Goal: Task Accomplishment & Management: Manage account settings

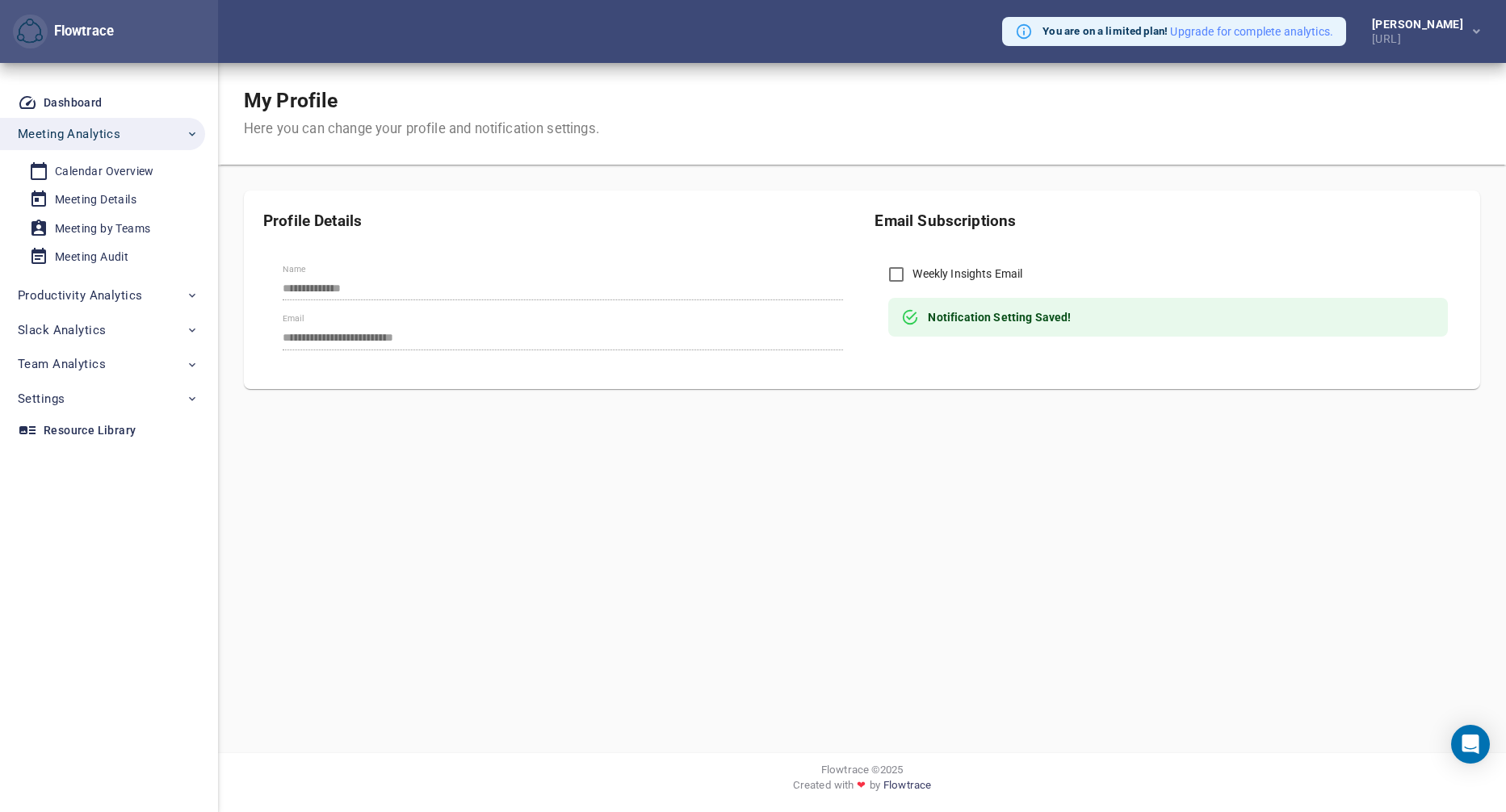
click at [1311, 170] on div "**********" at bounding box center [862, 226] width 1236 height 326
click at [1470, 29] on span "button" at bounding box center [1475, 31] width 11 height 20
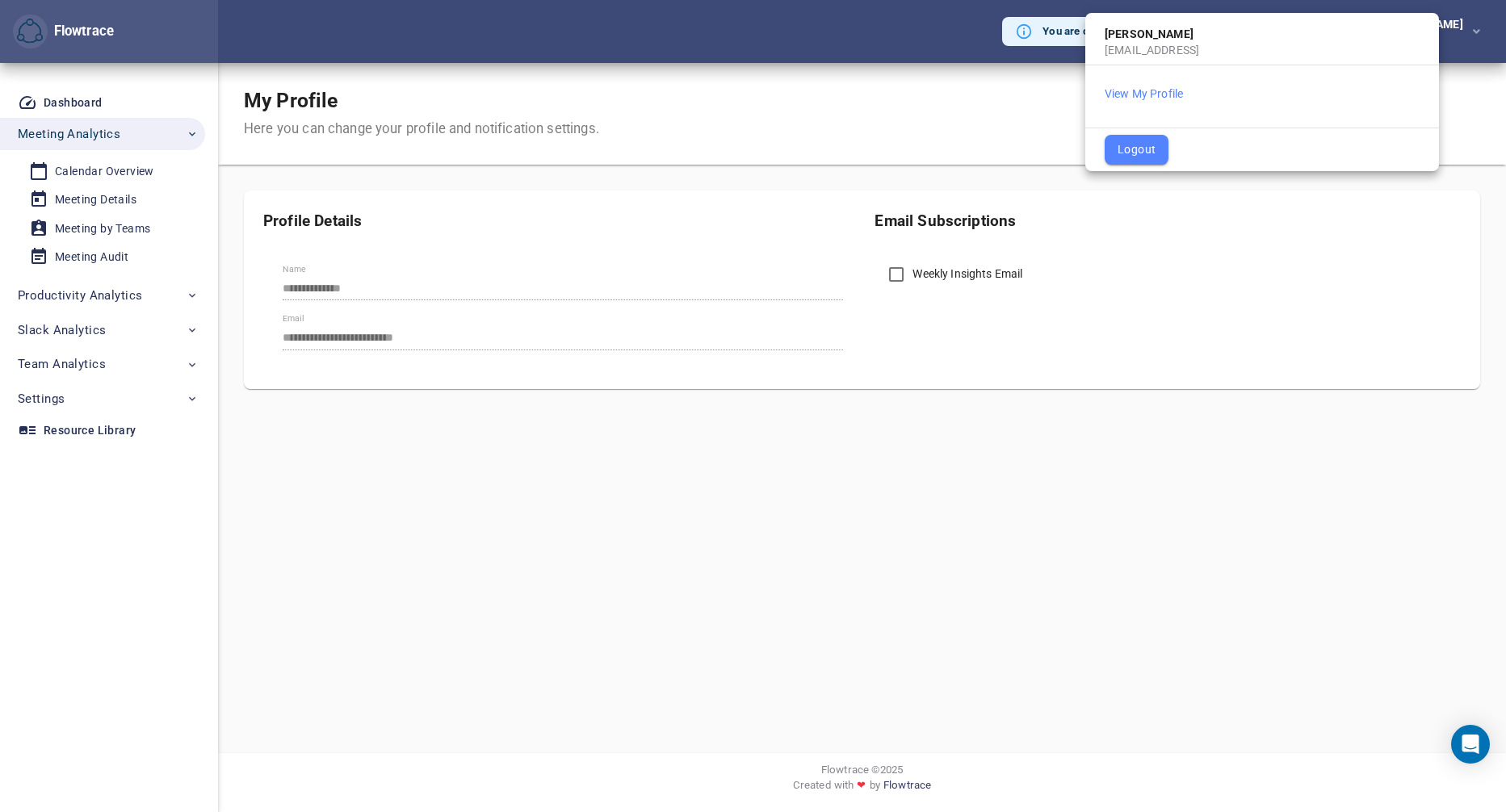
click at [981, 147] on div at bounding box center [753, 406] width 1506 height 812
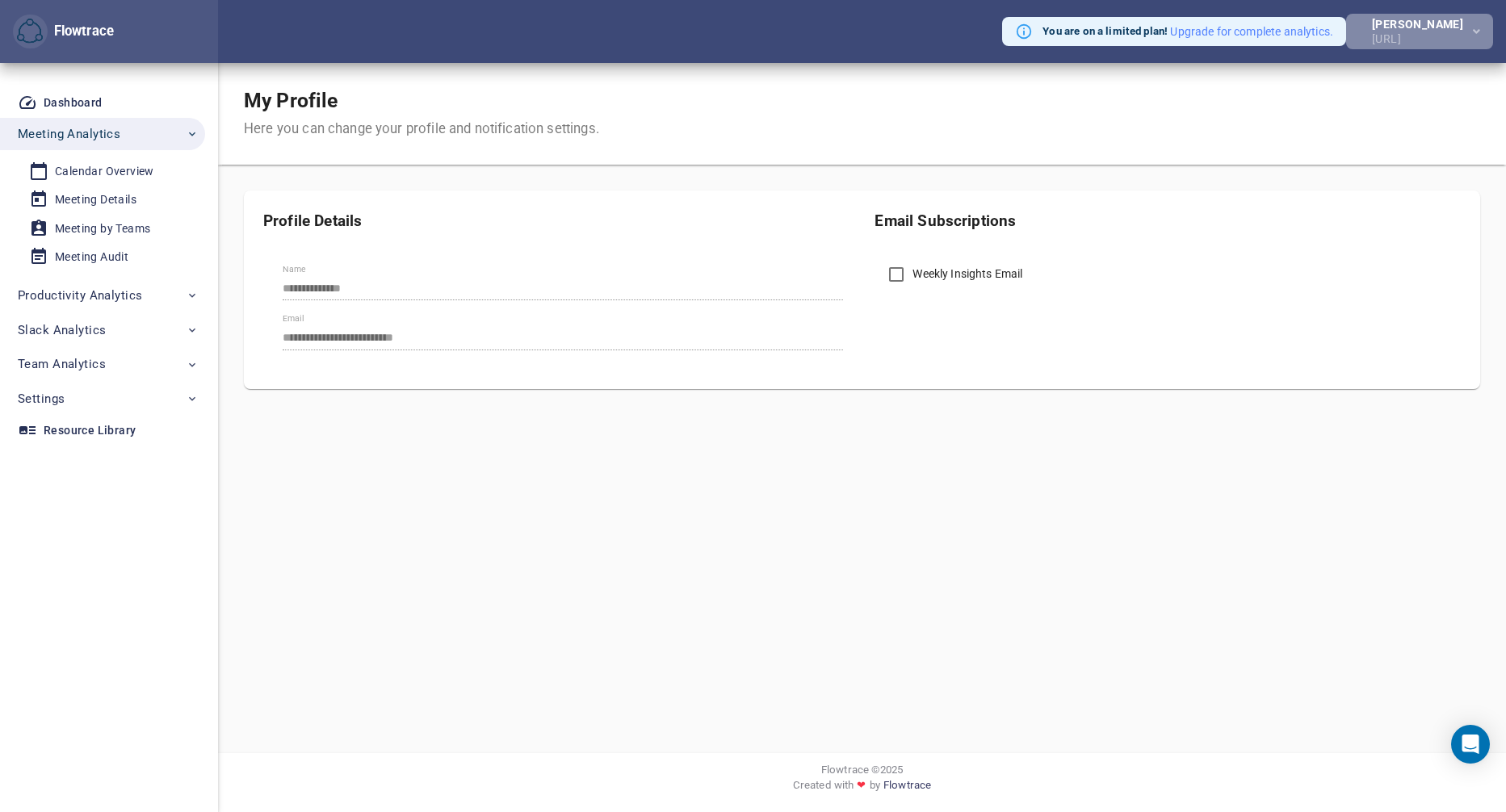
click at [1430, 22] on div "[PERSON_NAME]" at bounding box center [1421, 24] width 98 height 12
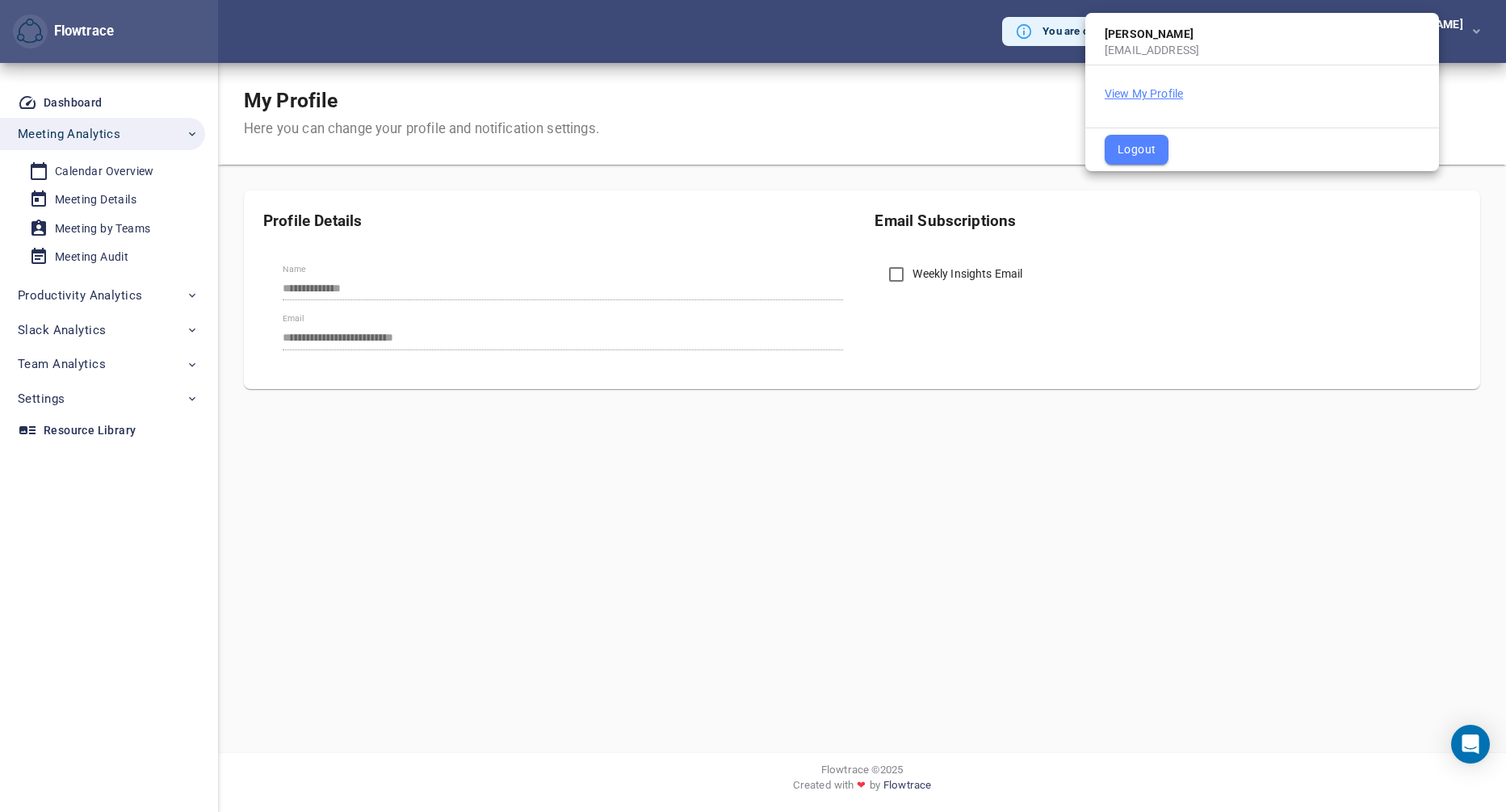
click at [1136, 94] on button "View My Profile" at bounding box center [1143, 94] width 79 height 17
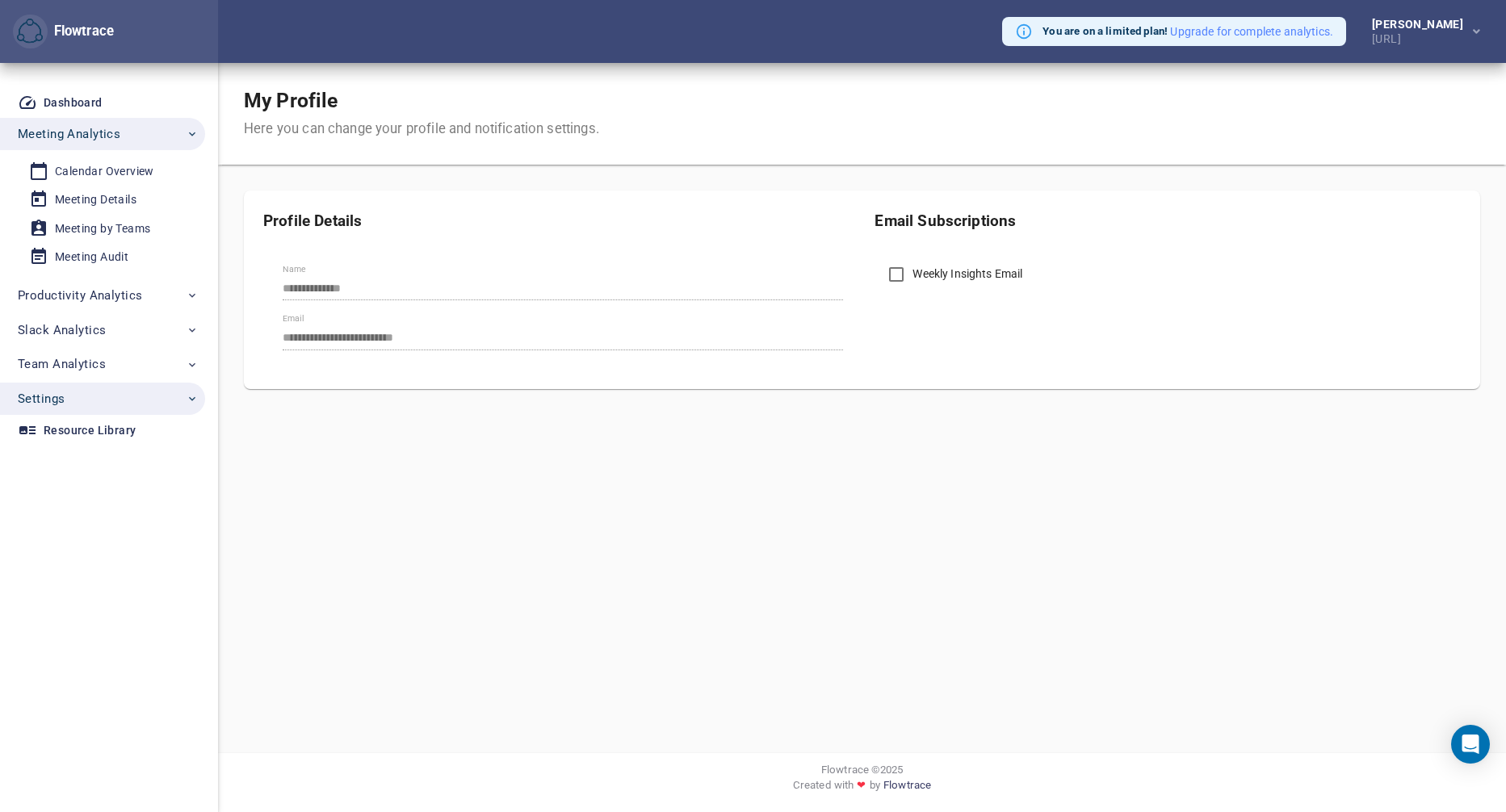
click at [174, 382] on button "Settings" at bounding box center [103, 398] width 205 height 32
click at [100, 575] on span "Billing" at bounding box center [103, 579] width 149 height 20
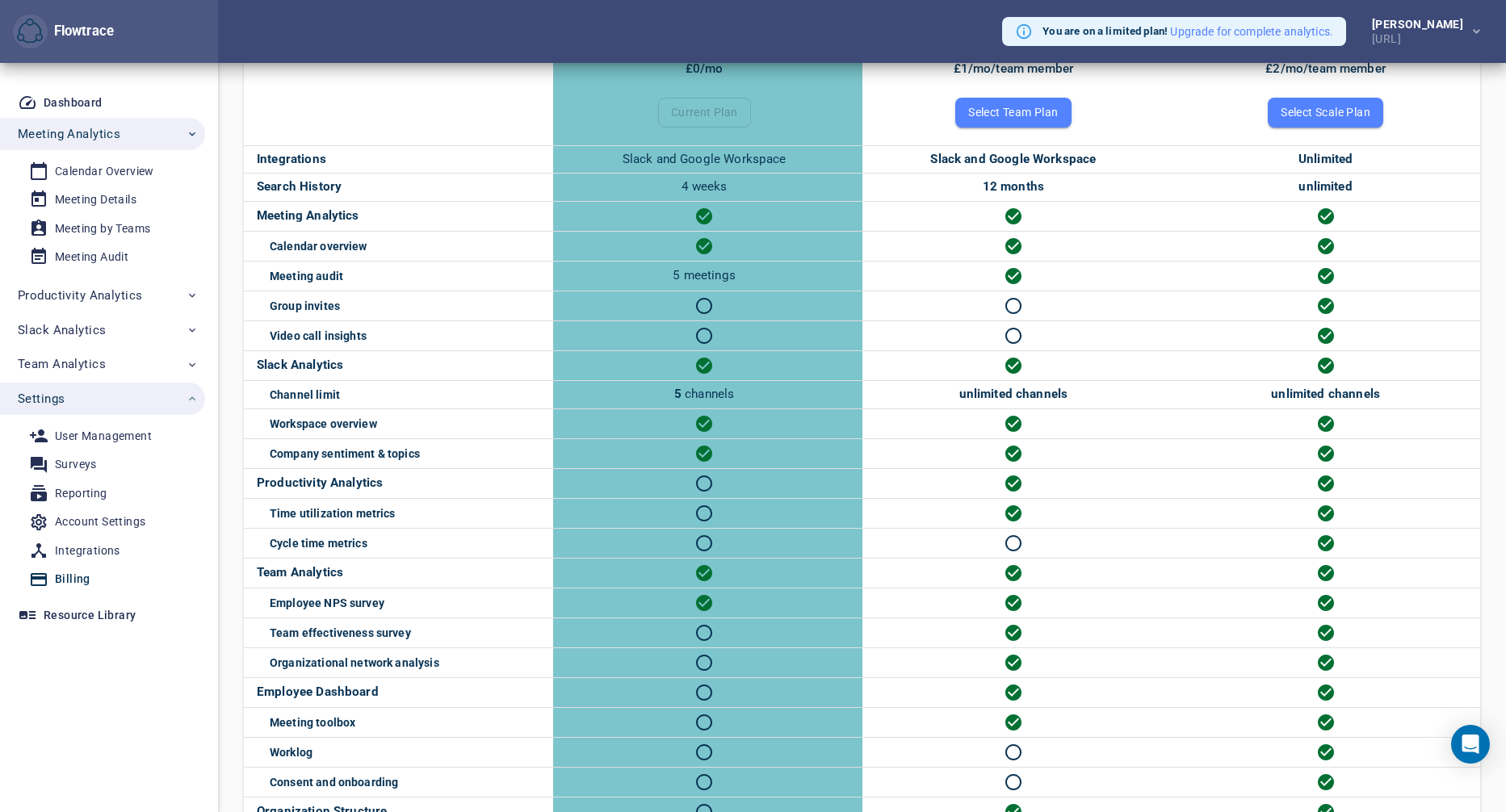
scroll to position [500, 0]
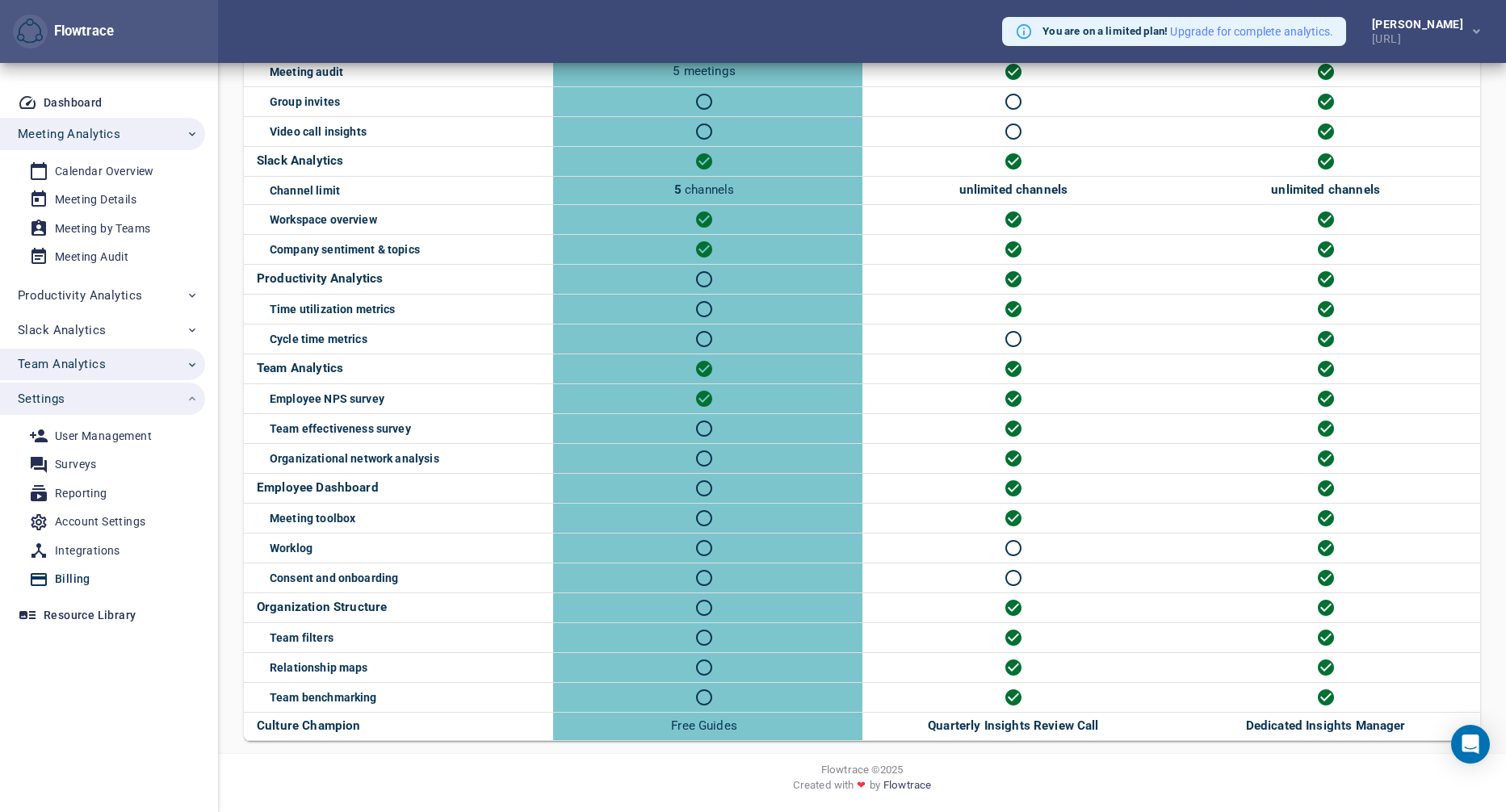
click at [111, 359] on span "Team Analytics" at bounding box center [108, 363] width 180 height 21
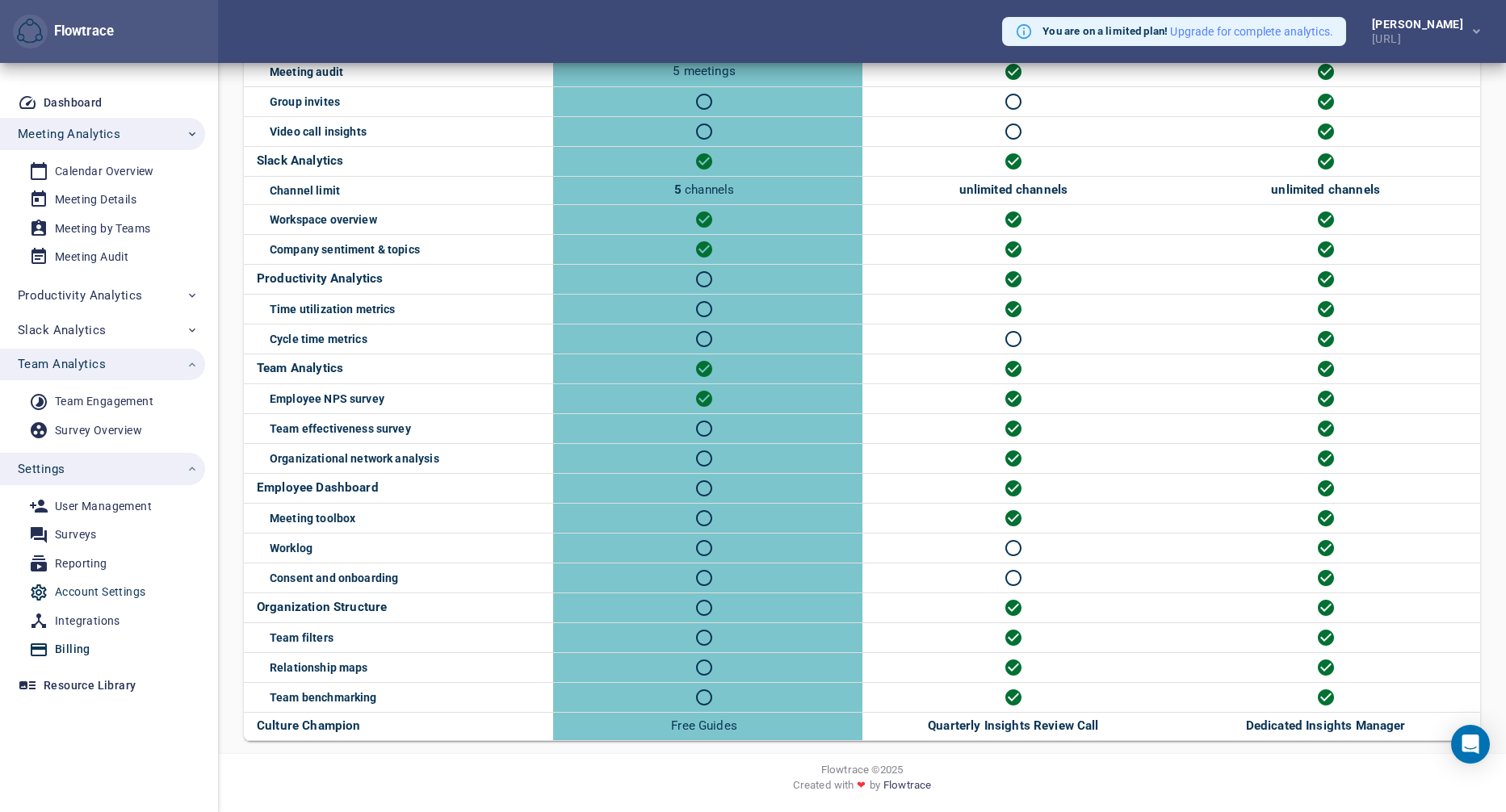
click at [117, 591] on div "Account Settings" at bounding box center [99, 592] width 90 height 20
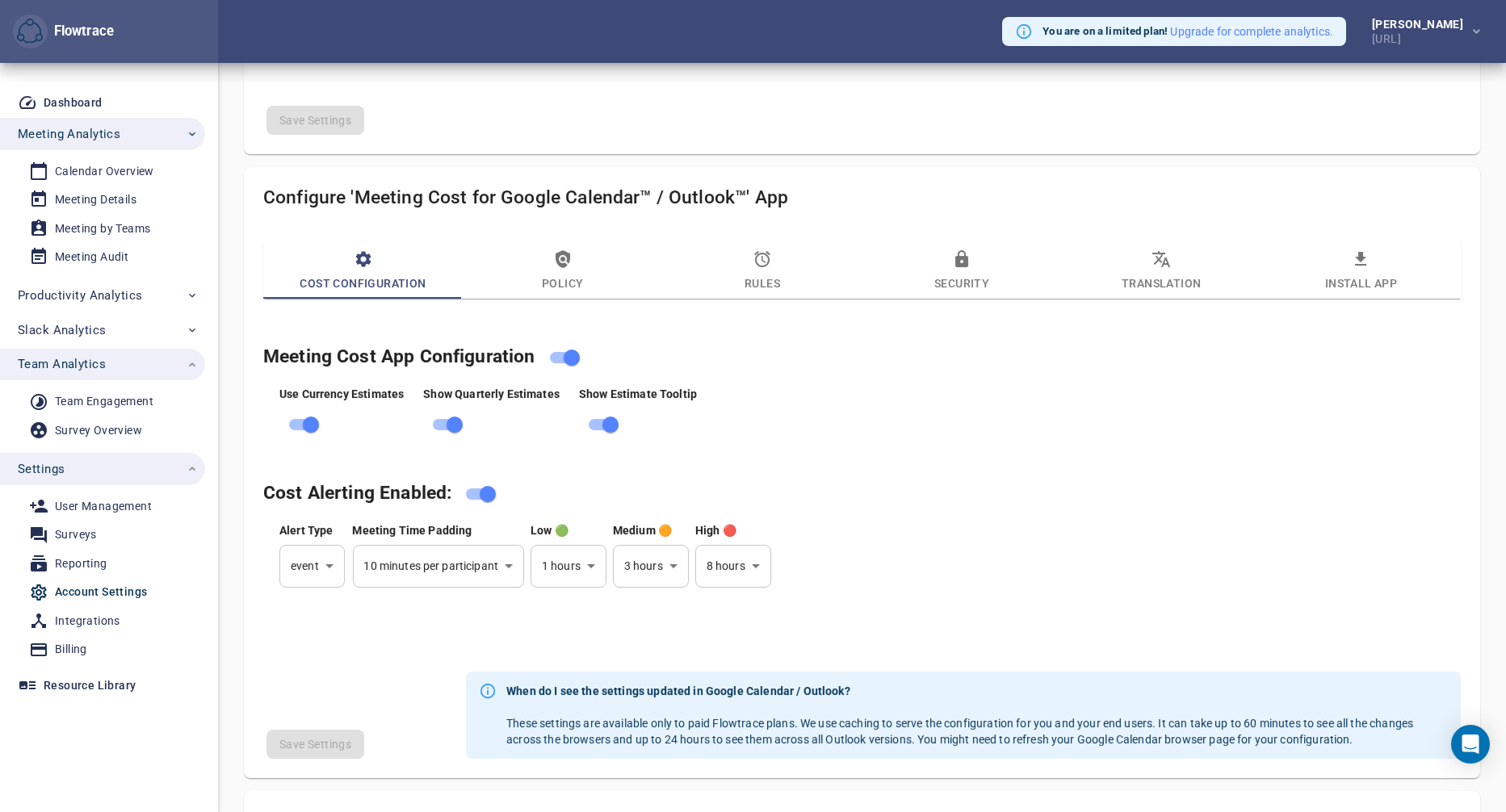
scroll to position [864, 0]
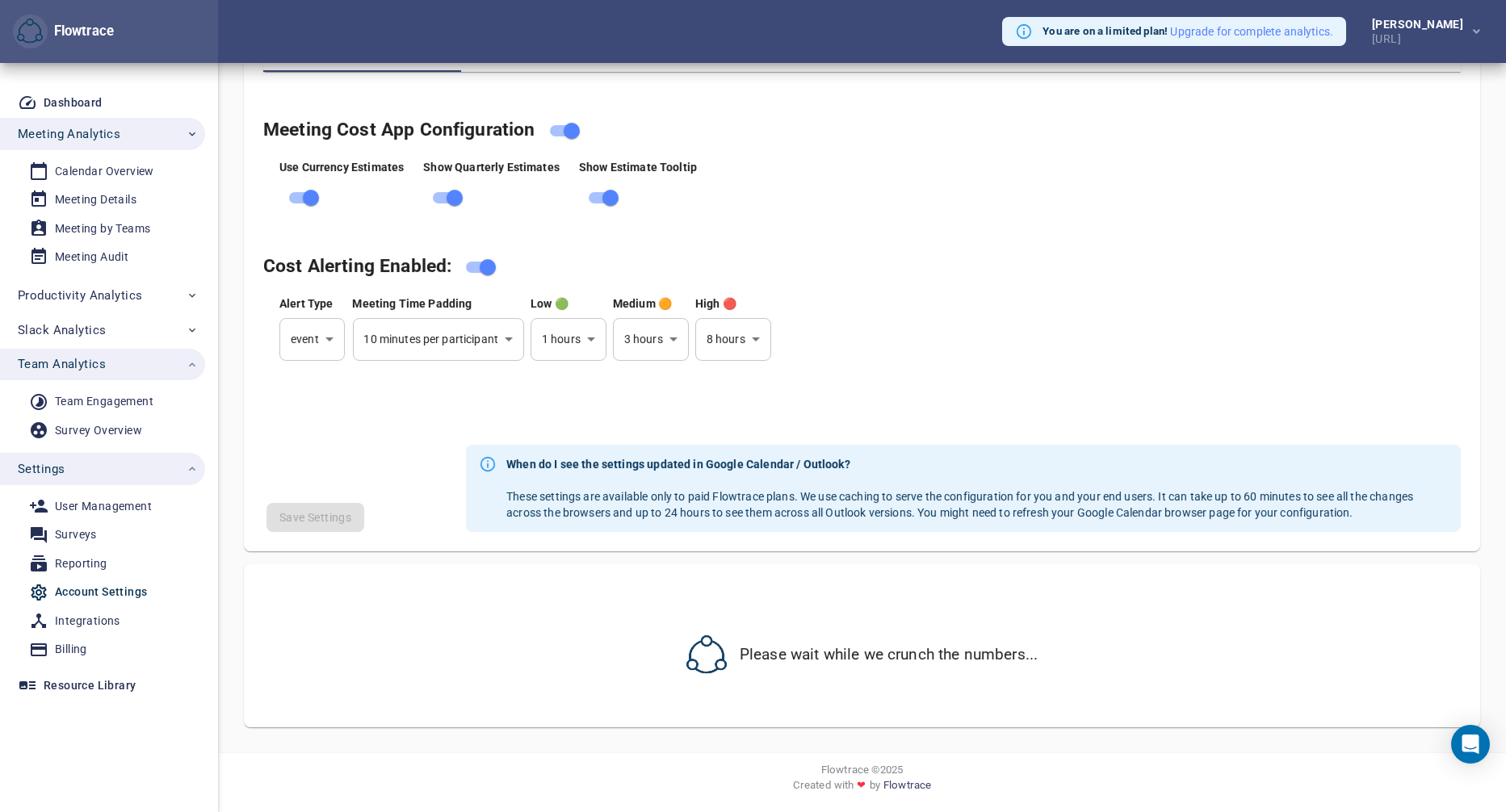
select select "***"
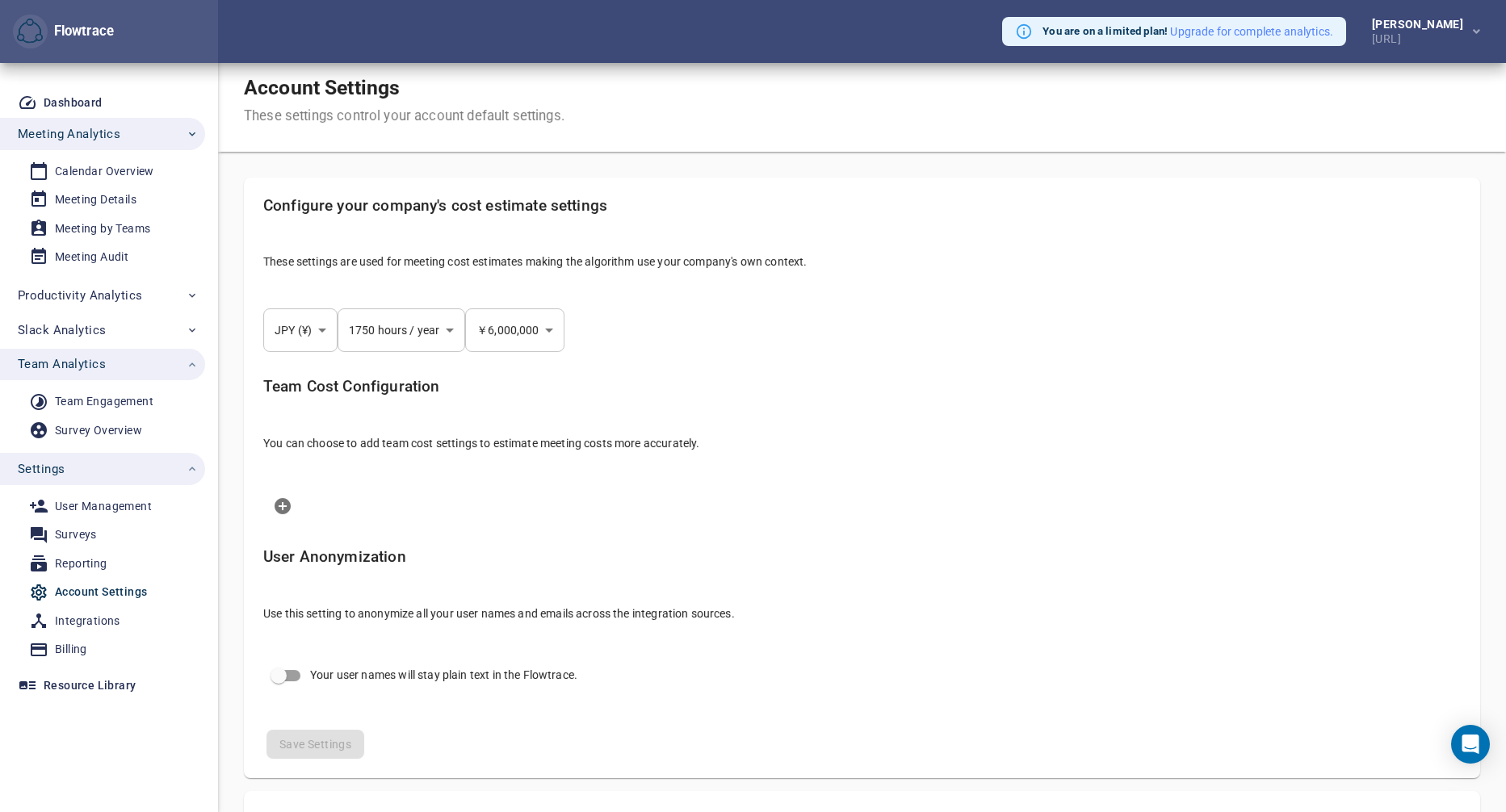
scroll to position [0, 0]
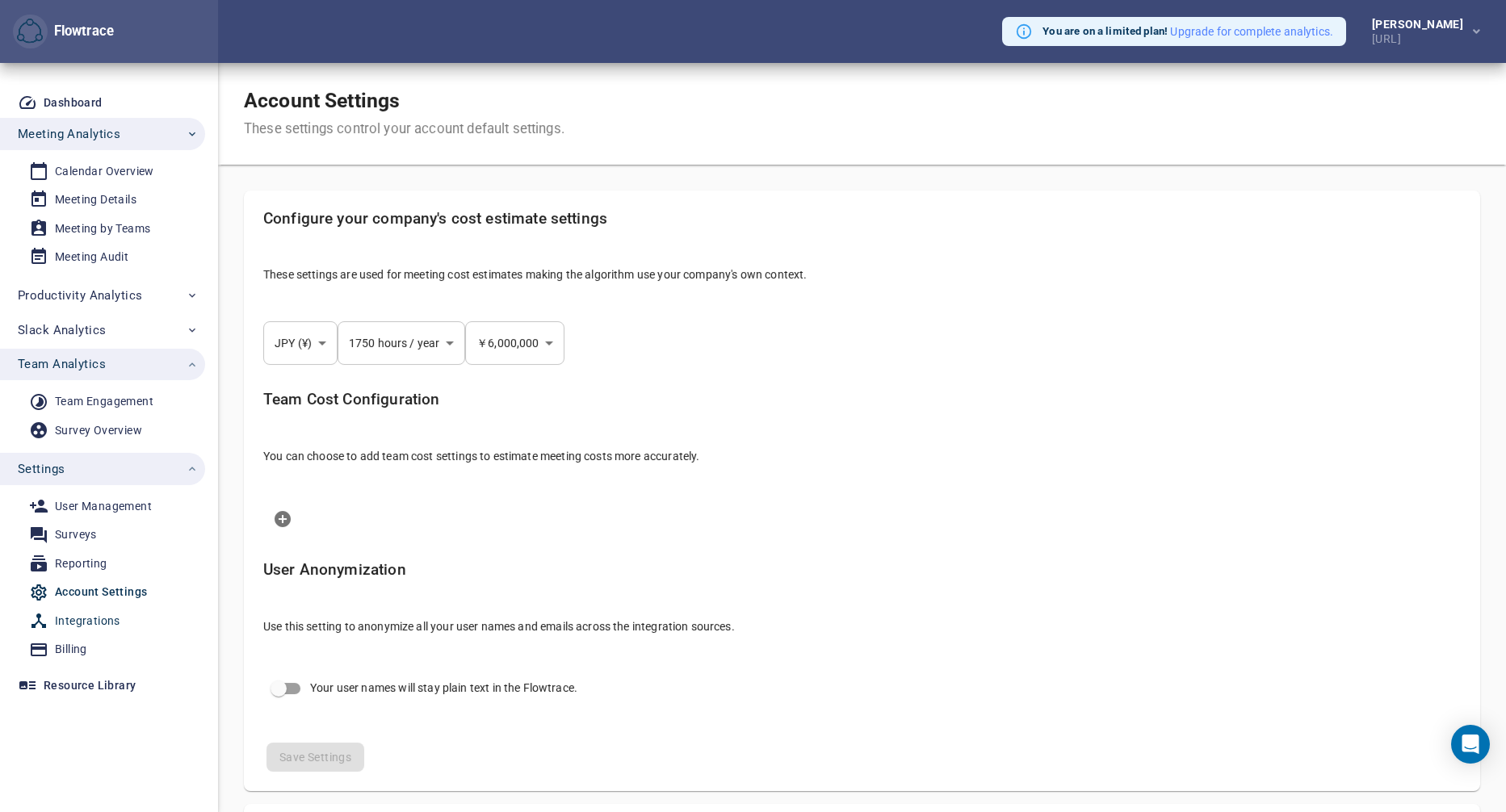
click at [118, 622] on span "Integrations" at bounding box center [103, 621] width 149 height 20
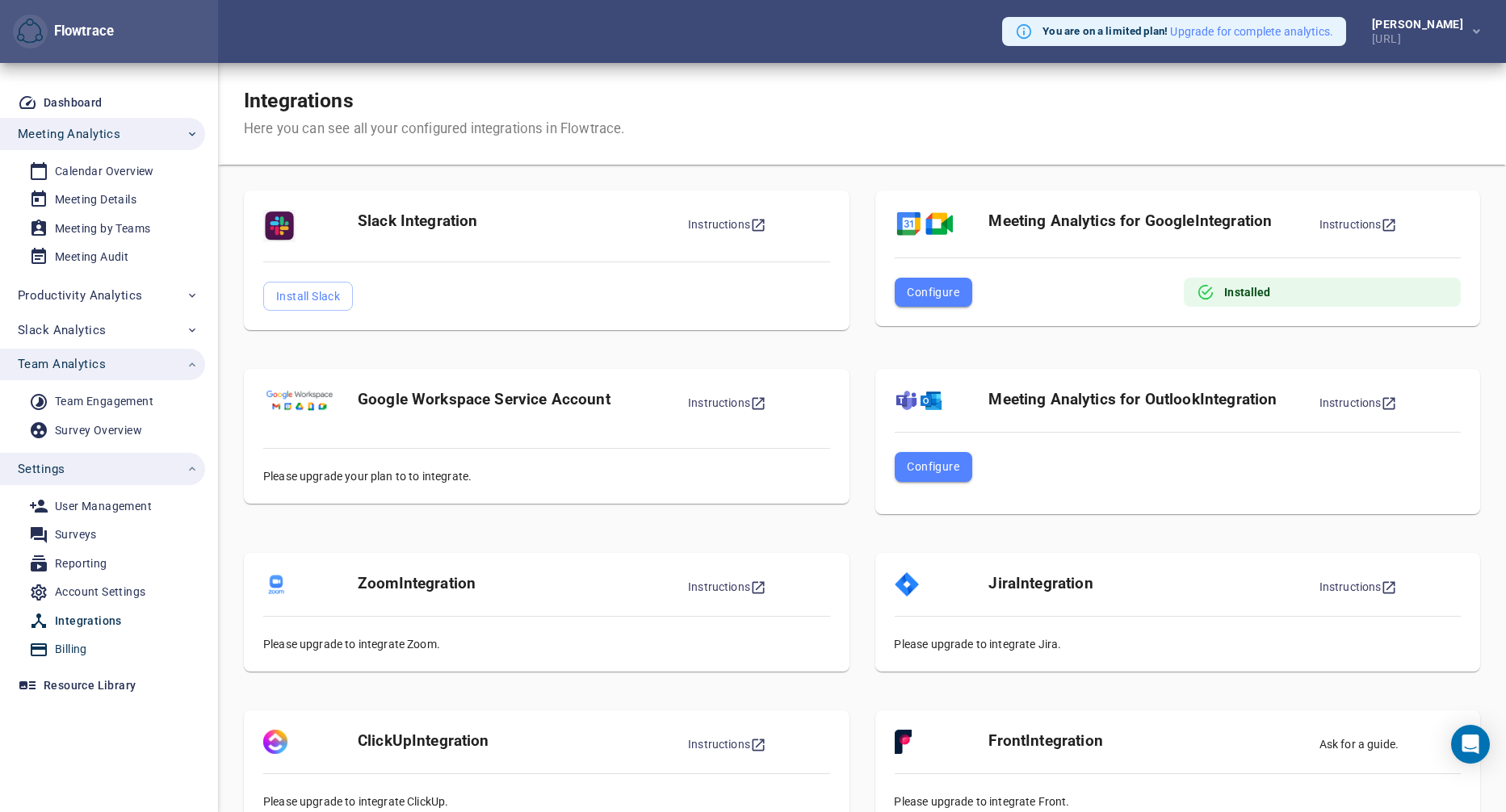
click at [114, 646] on span "Billing" at bounding box center [103, 649] width 149 height 20
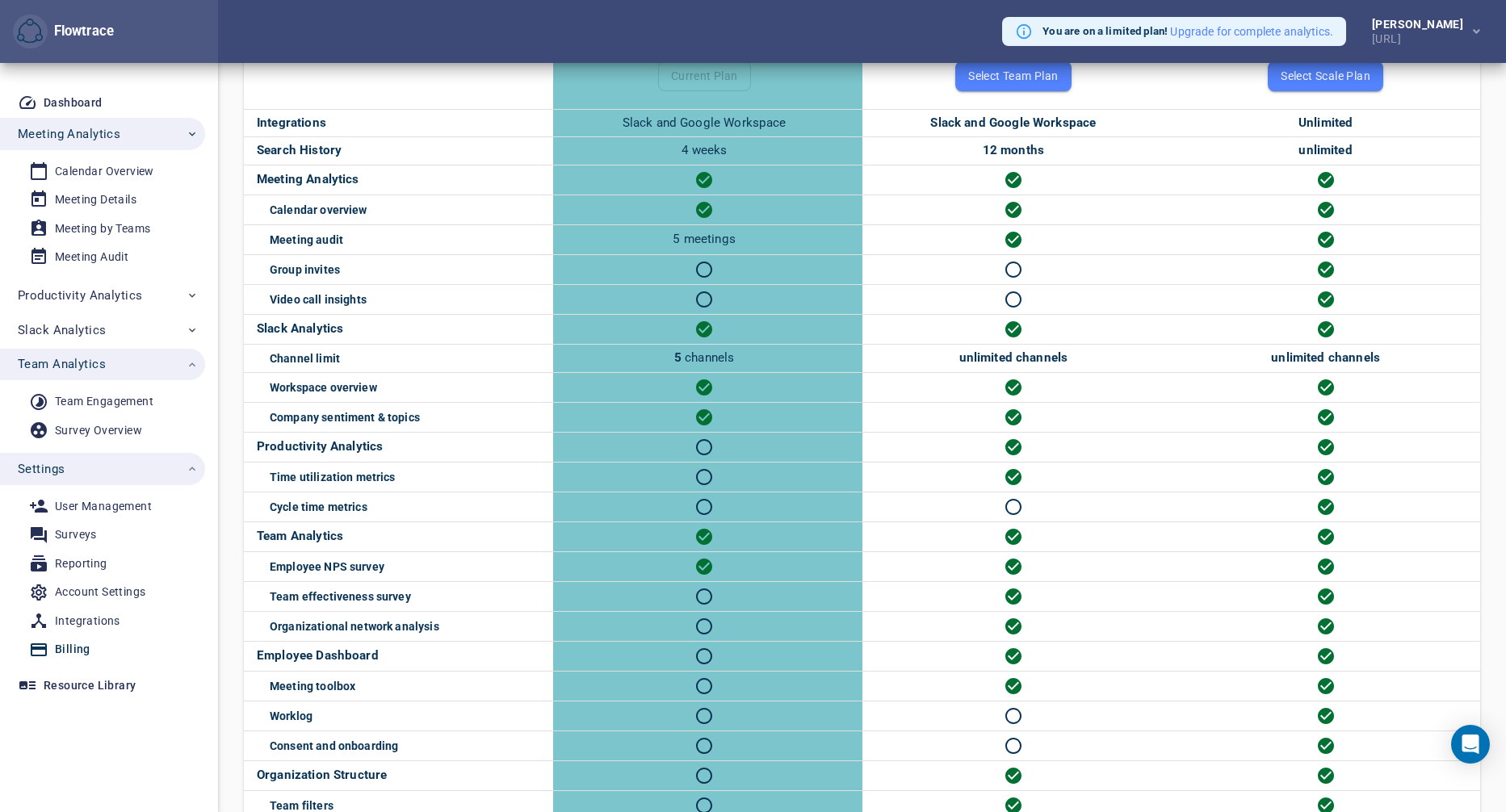
scroll to position [500, 0]
